Goal: Find specific page/section: Find specific page/section

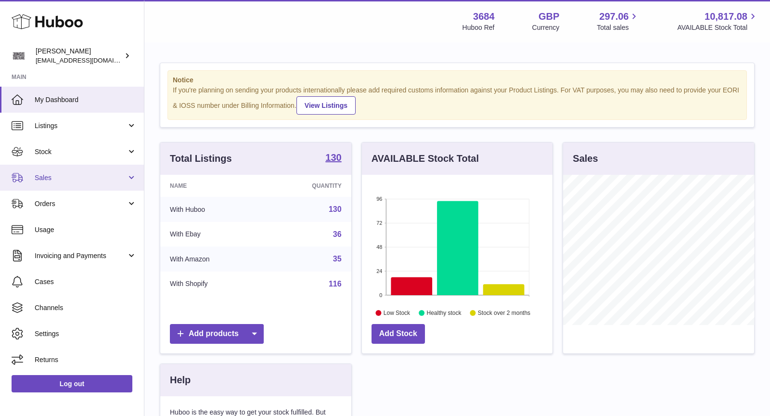
click at [76, 180] on span "Sales" at bounding box center [81, 177] width 92 height 9
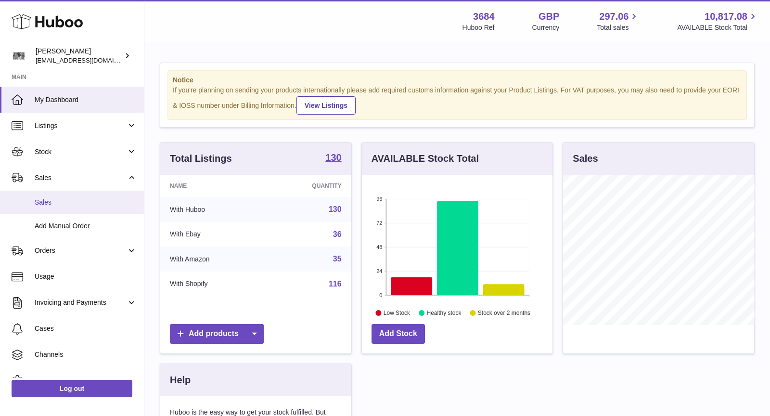
click at [76, 203] on span "Sales" at bounding box center [86, 202] width 102 height 9
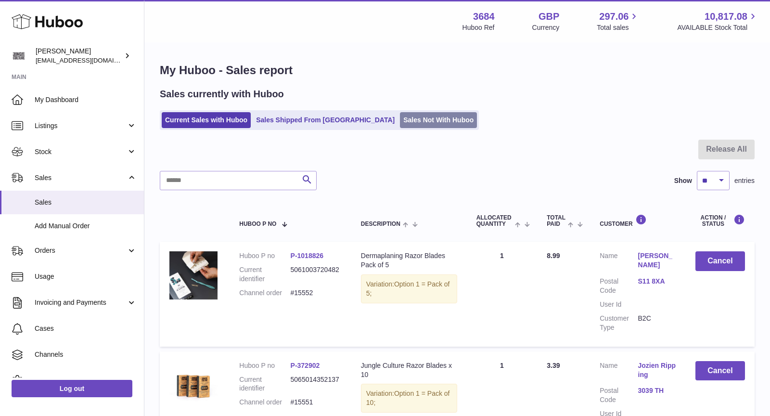
click at [400, 119] on link "Sales Not With Huboo" at bounding box center [438, 120] width 77 height 16
